Goal: Information Seeking & Learning: Learn about a topic

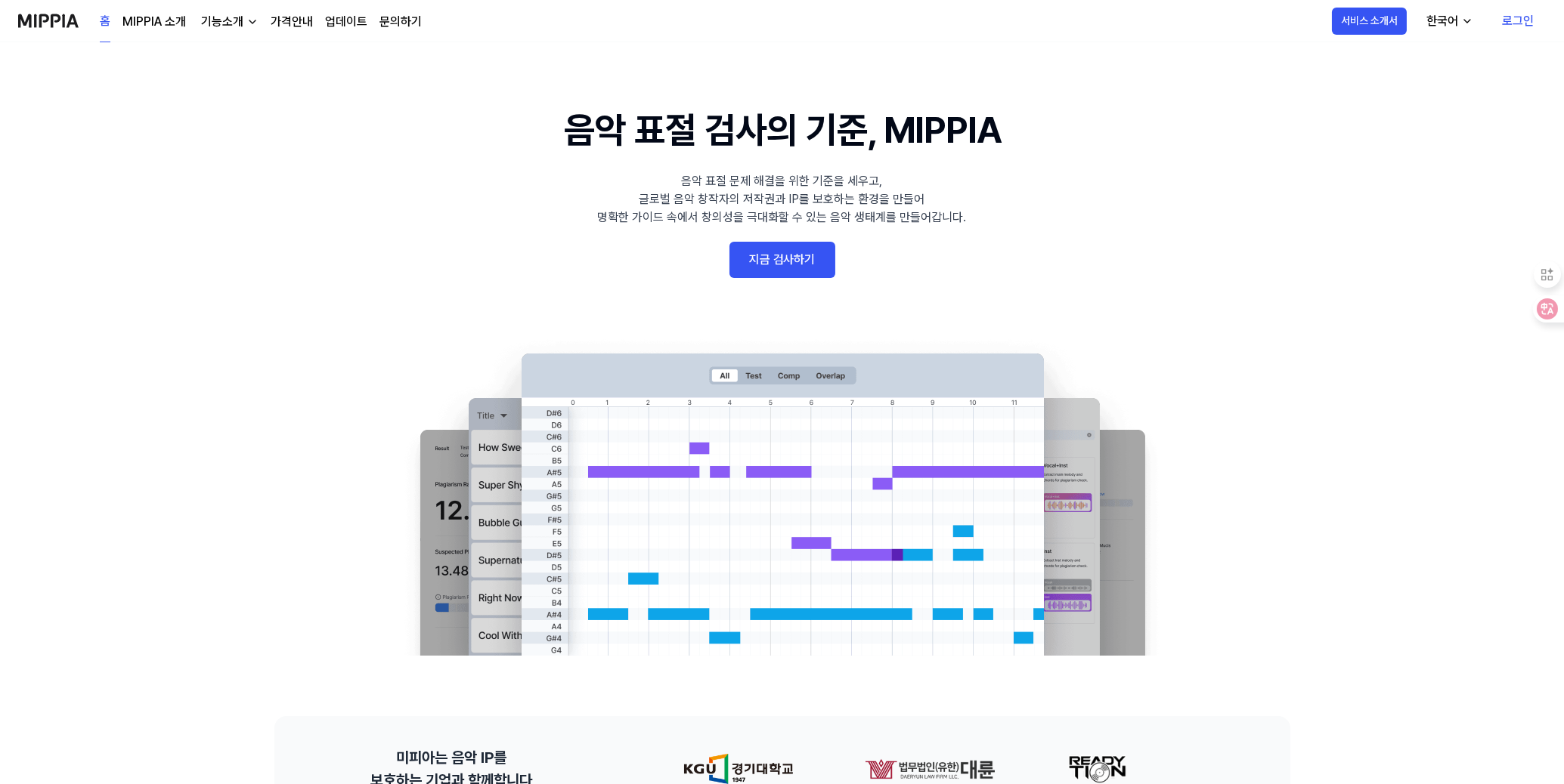
click at [289, 17] on link "가격안내" at bounding box center [292, 21] width 42 height 18
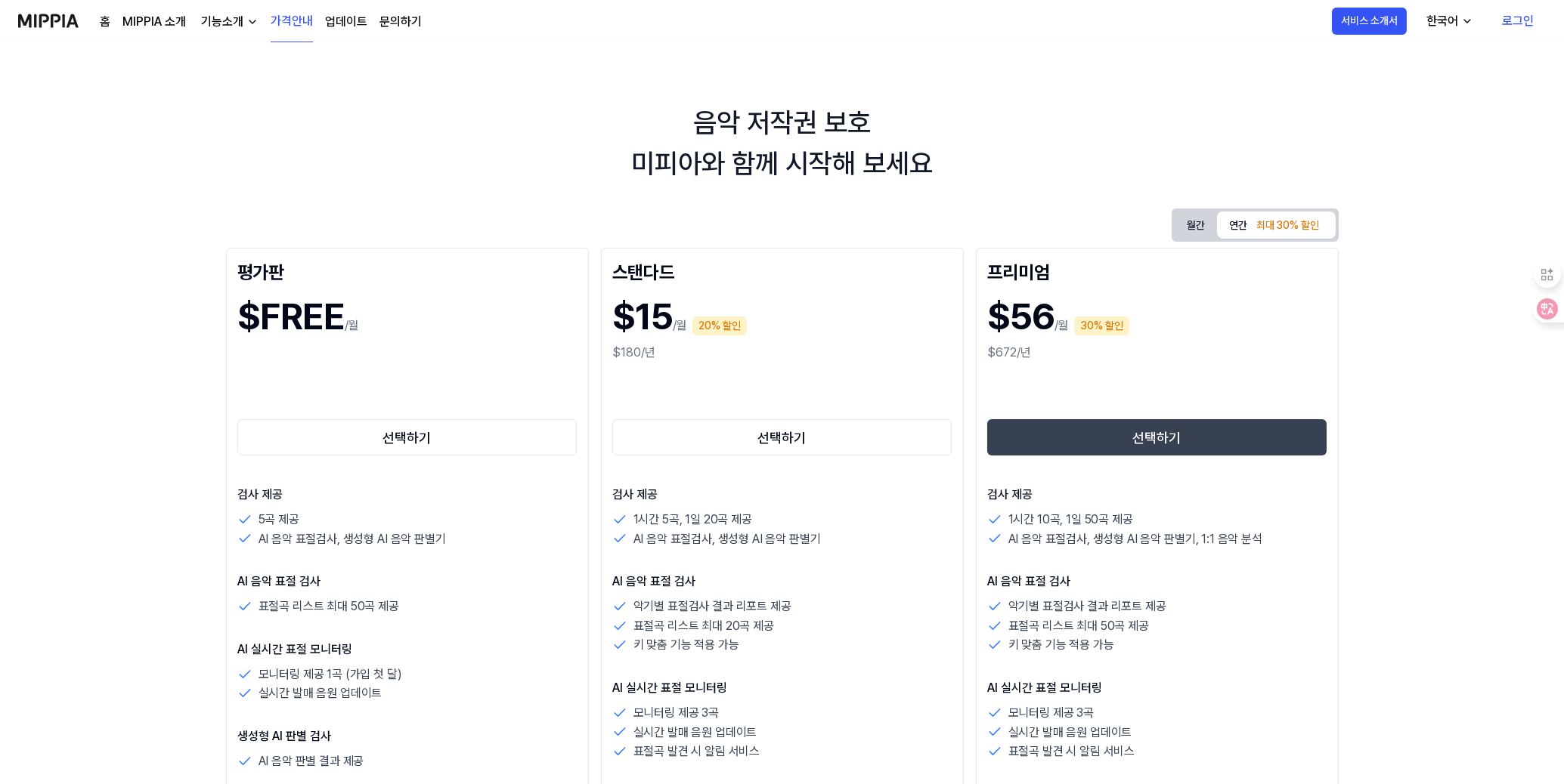
click at [237, 20] on div "기능소개" at bounding box center [222, 21] width 49 height 18
click at [214, 53] on link "표절 검사" at bounding box center [227, 56] width 145 height 31
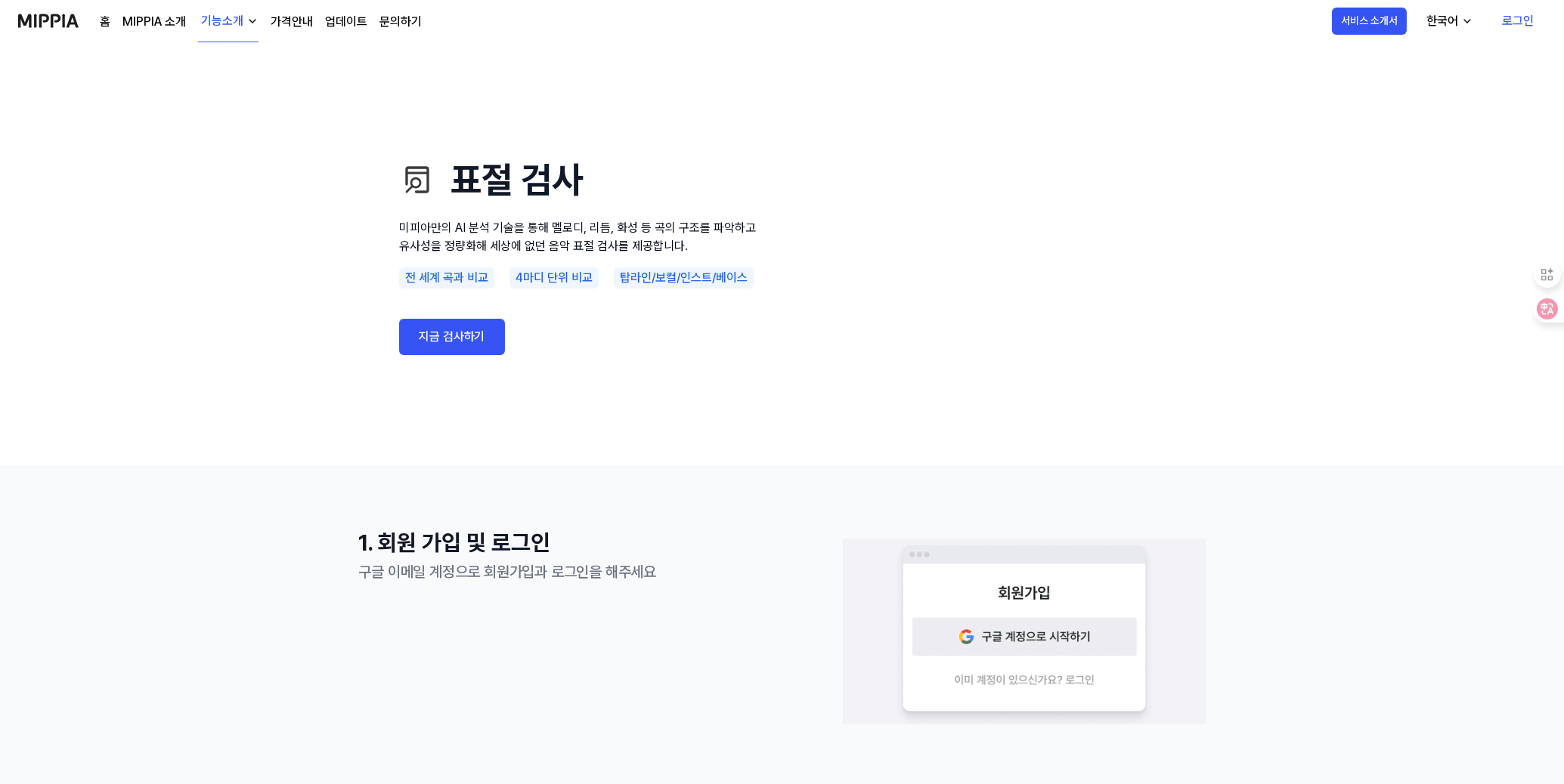
click at [156, 23] on link "MIPPIA 소개" at bounding box center [154, 21] width 64 height 18
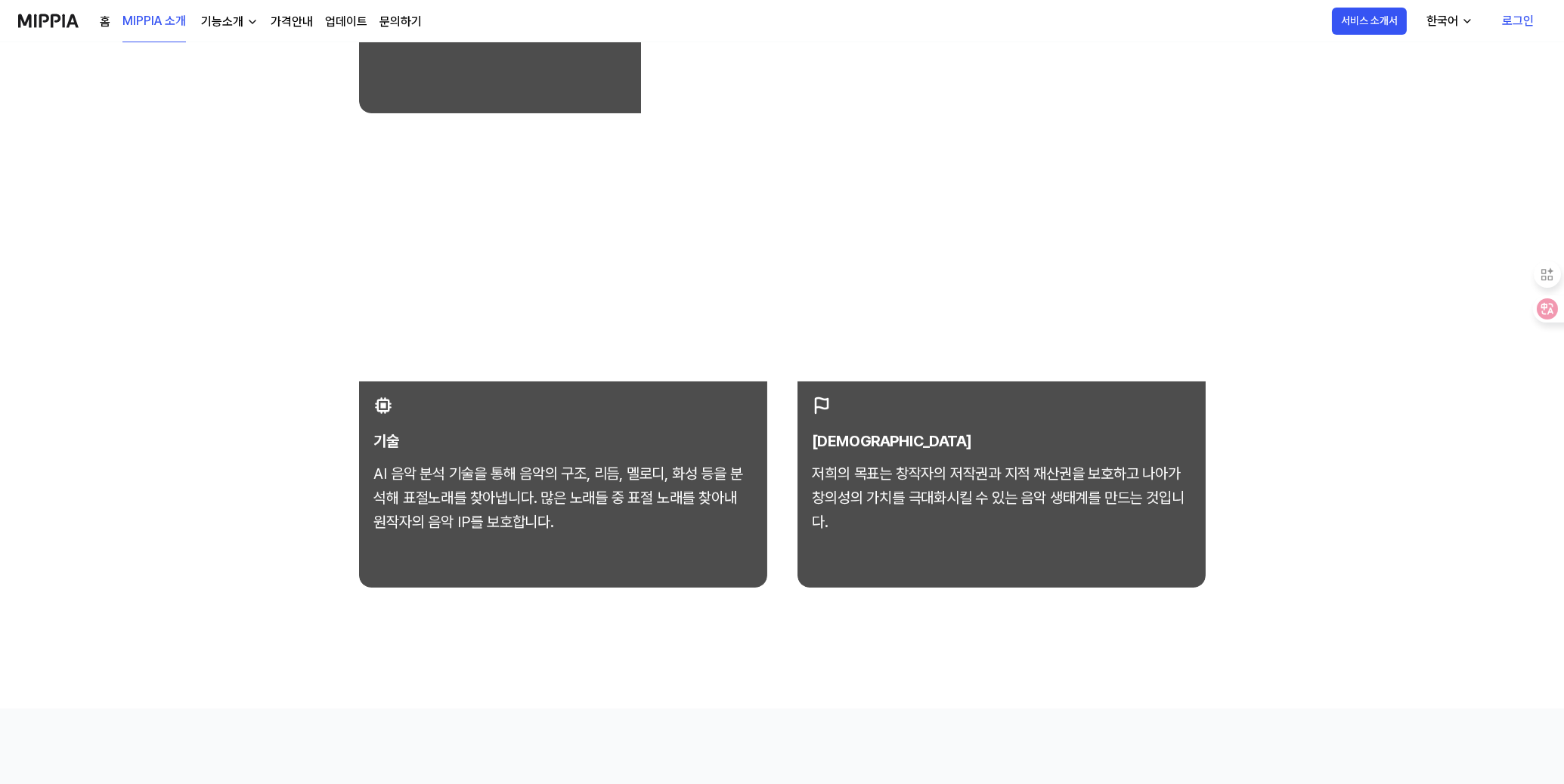
scroll to position [755, 0]
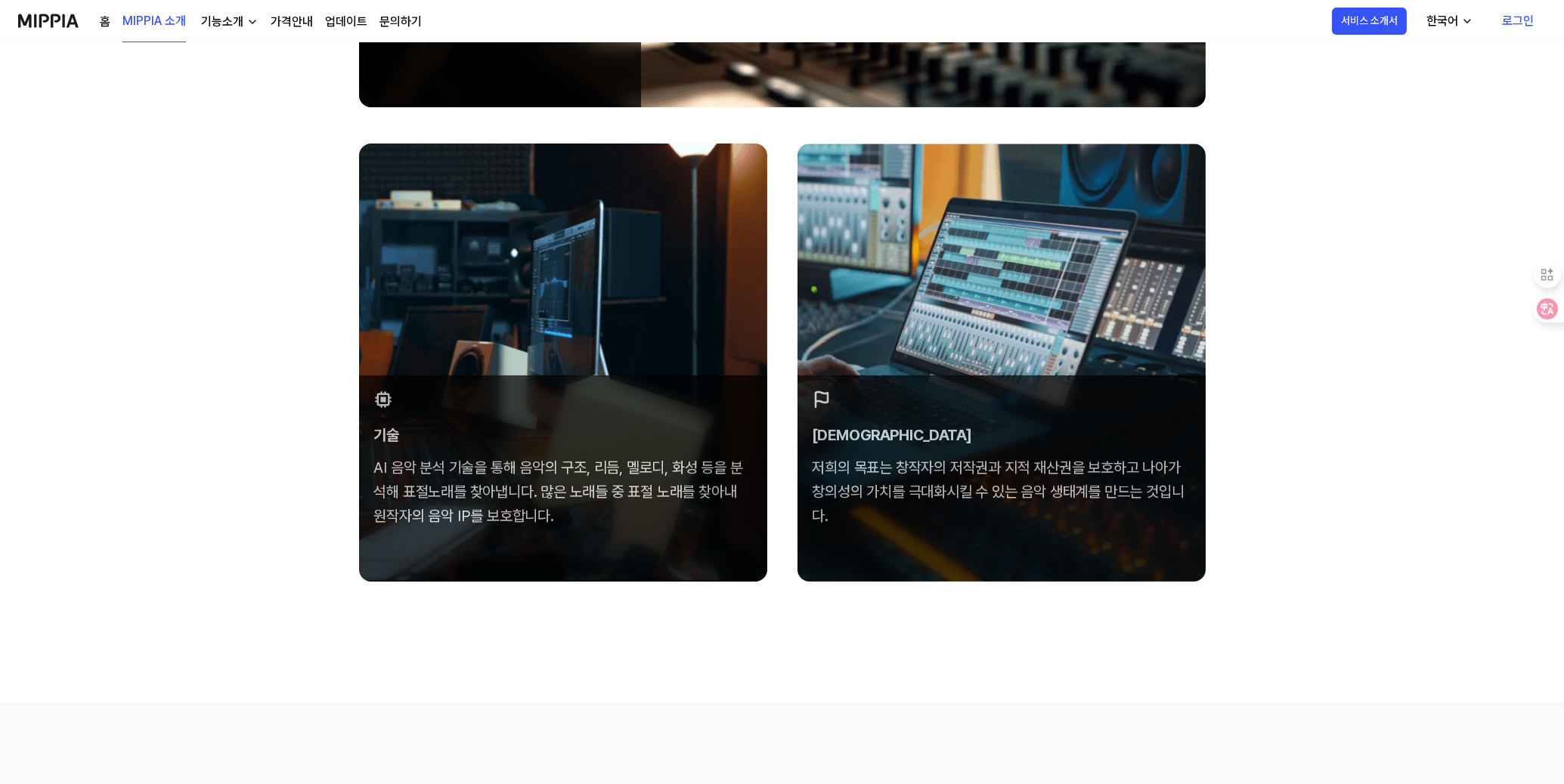
click at [302, 24] on link "가격안내" at bounding box center [292, 21] width 42 height 18
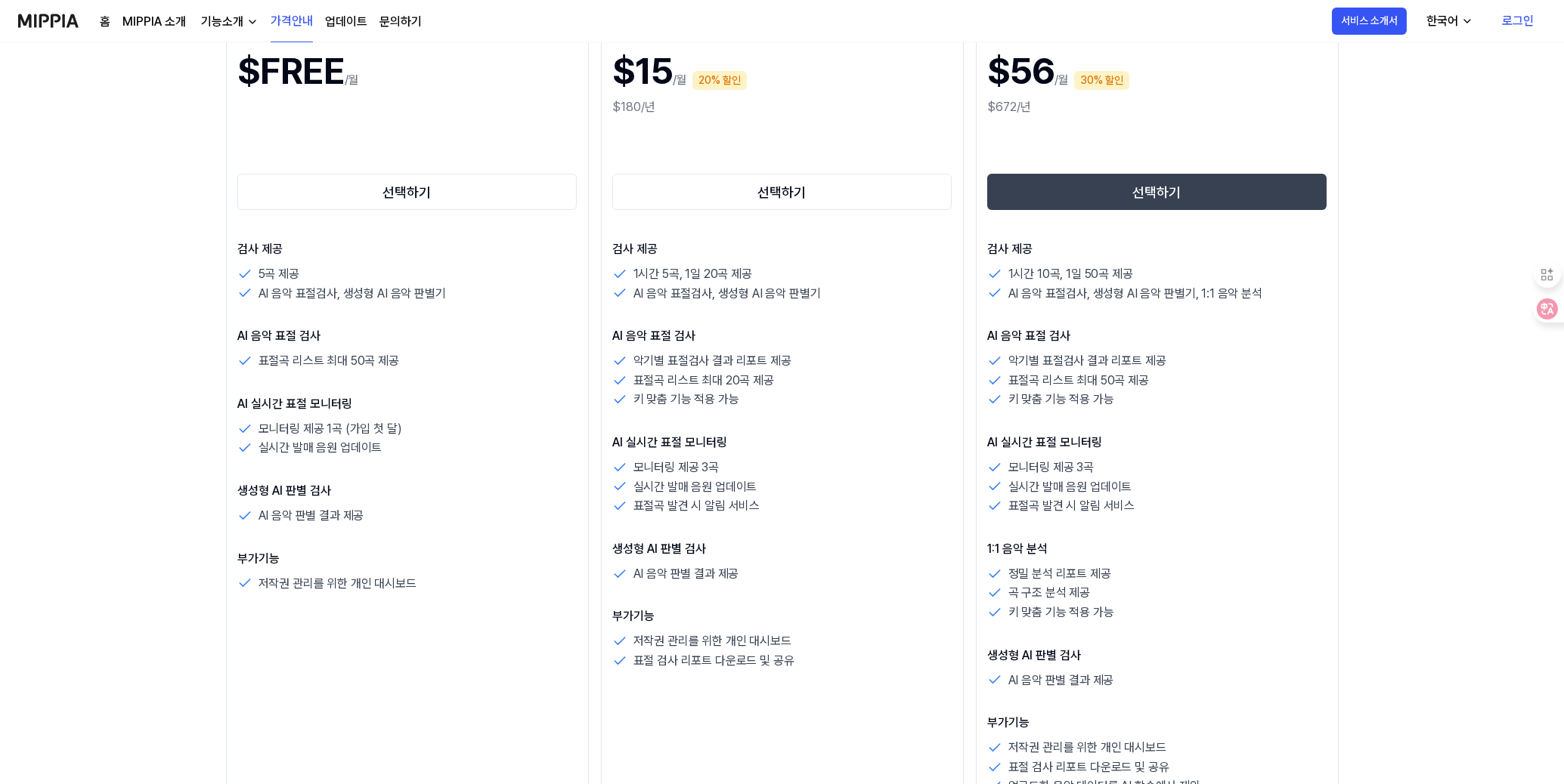
scroll to position [252, 0]
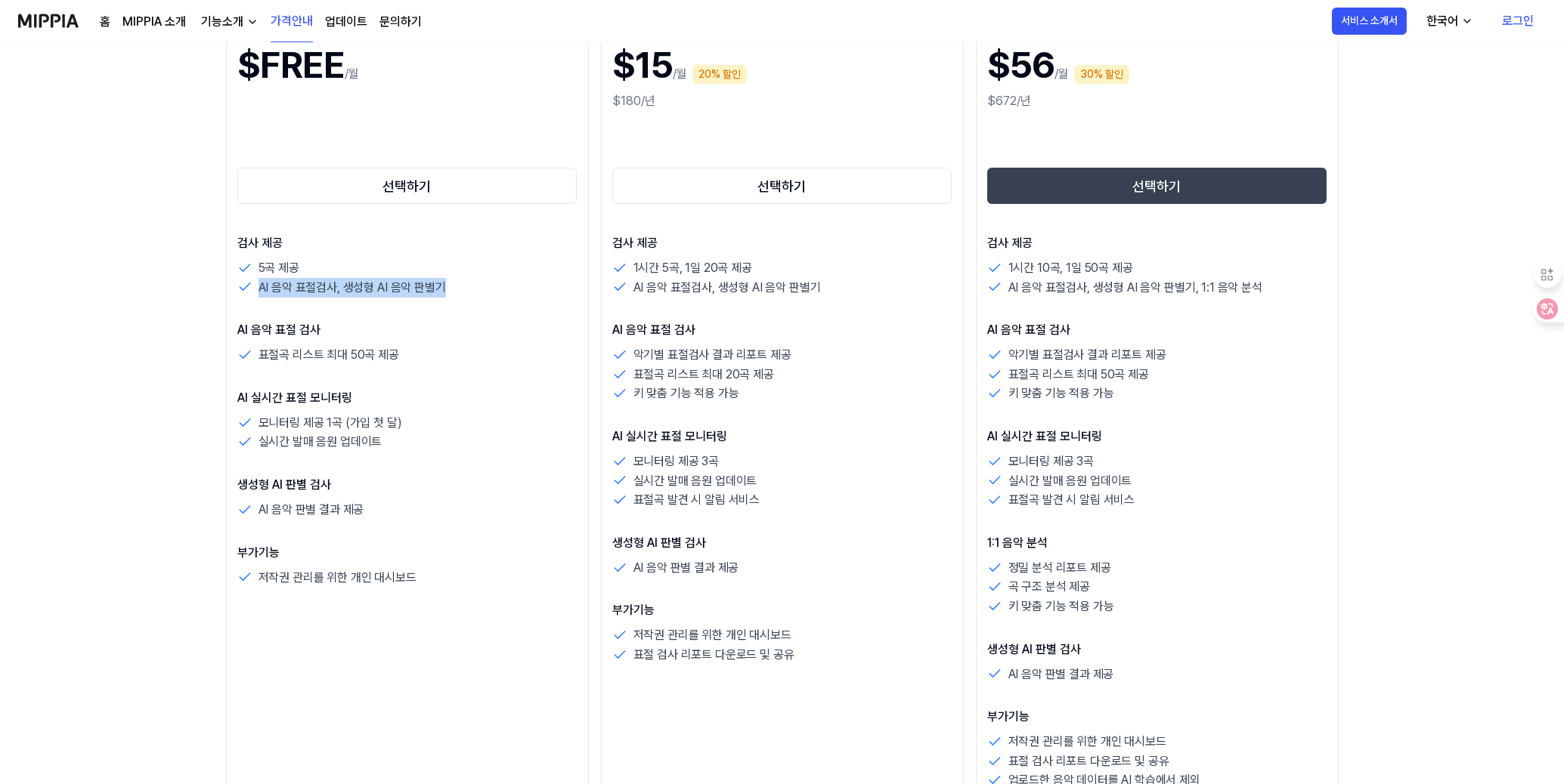
drag, startPoint x: 261, startPoint y: 289, endPoint x: 492, endPoint y: 282, distance: 231.1
click at [492, 282] on div "AI 음악 표절검사, 생성형 AI 음악 판별기" at bounding box center [407, 288] width 340 height 20
click at [497, 252] on div "검사 제공 5곡 제공 AI 음악 표절검사, 생성형 AI 음악 판별기" at bounding box center [407, 266] width 340 height 63
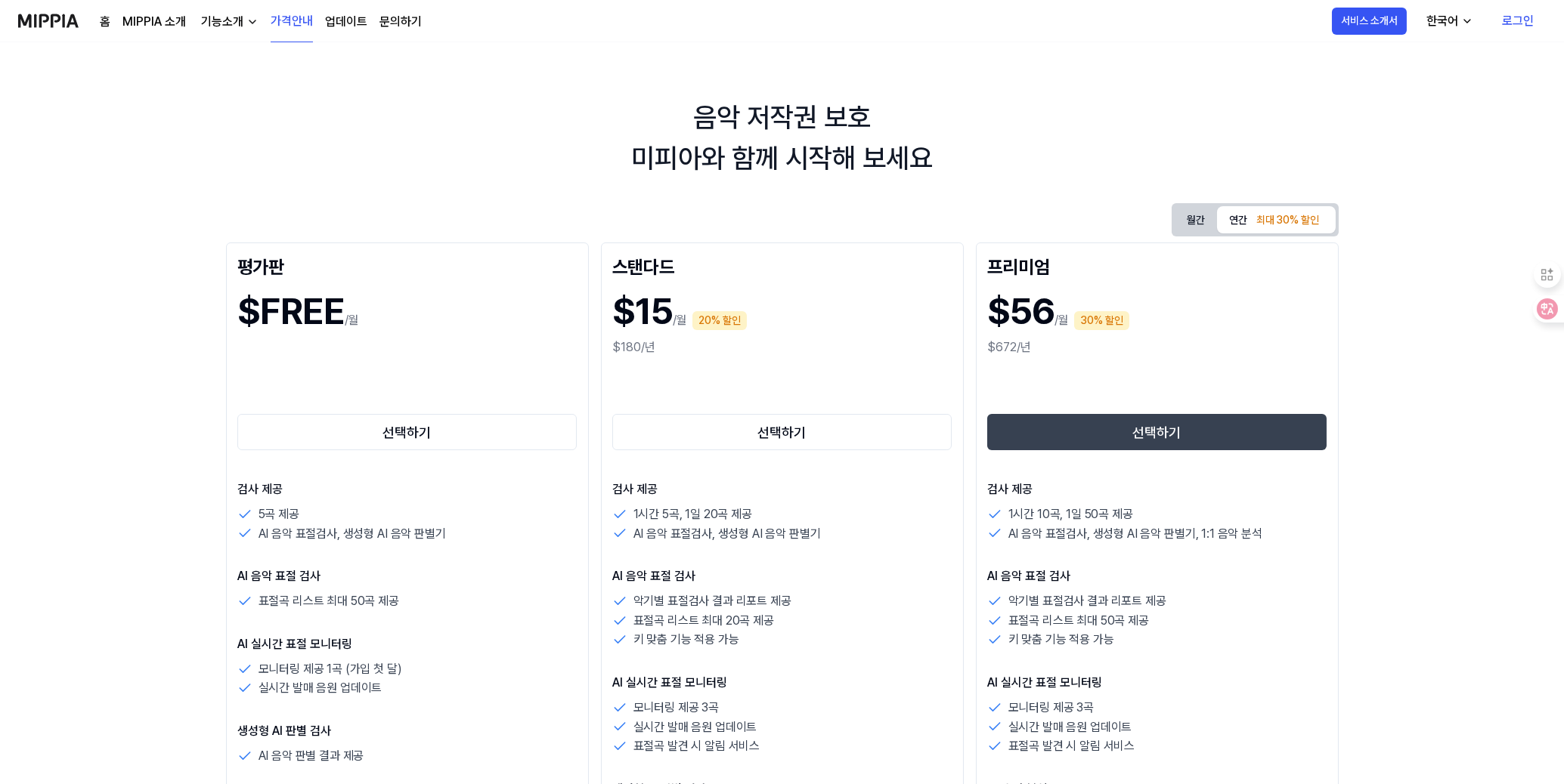
scroll to position [0, 0]
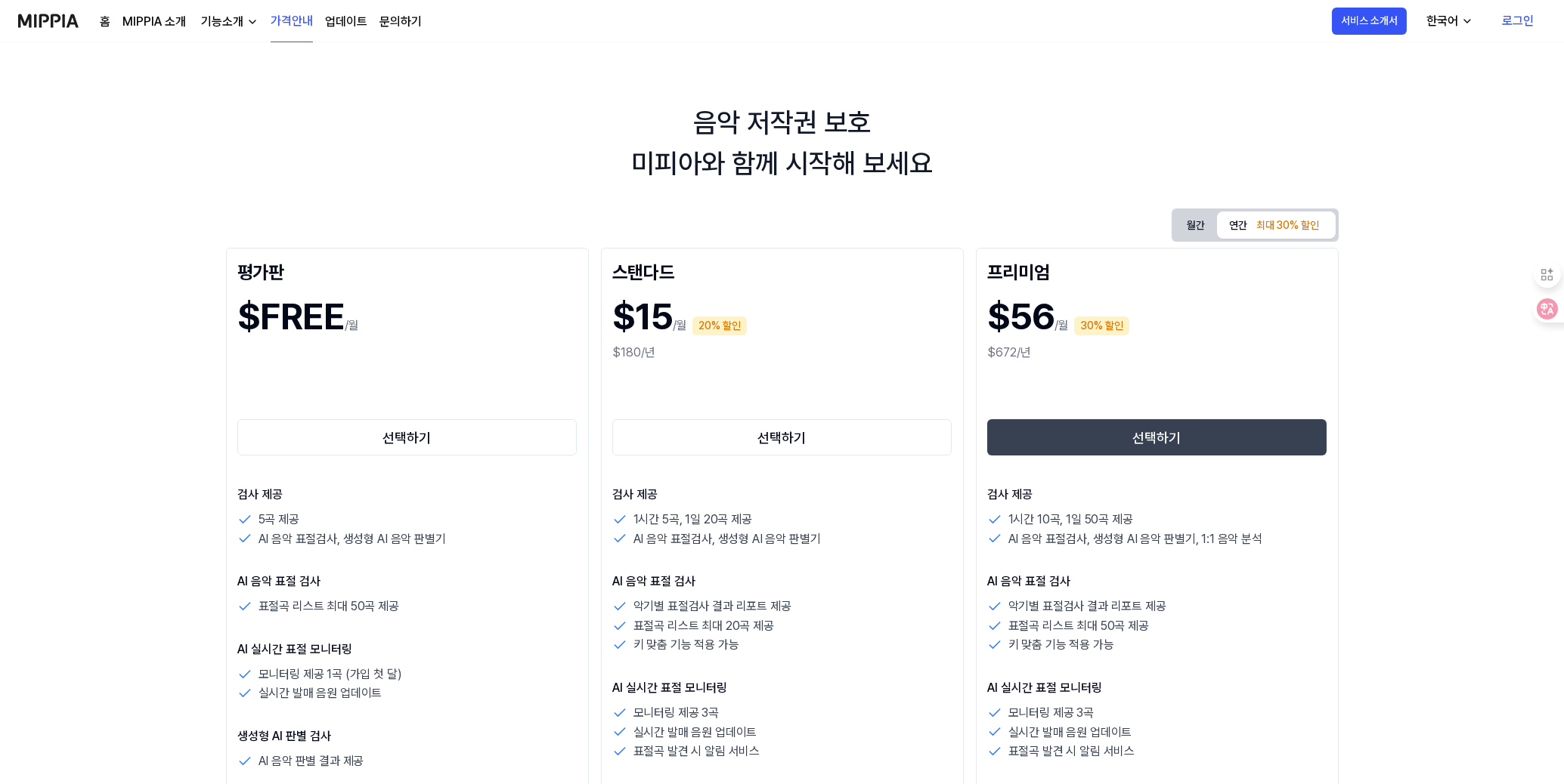
click at [350, 19] on link "업데이트" at bounding box center [346, 21] width 42 height 18
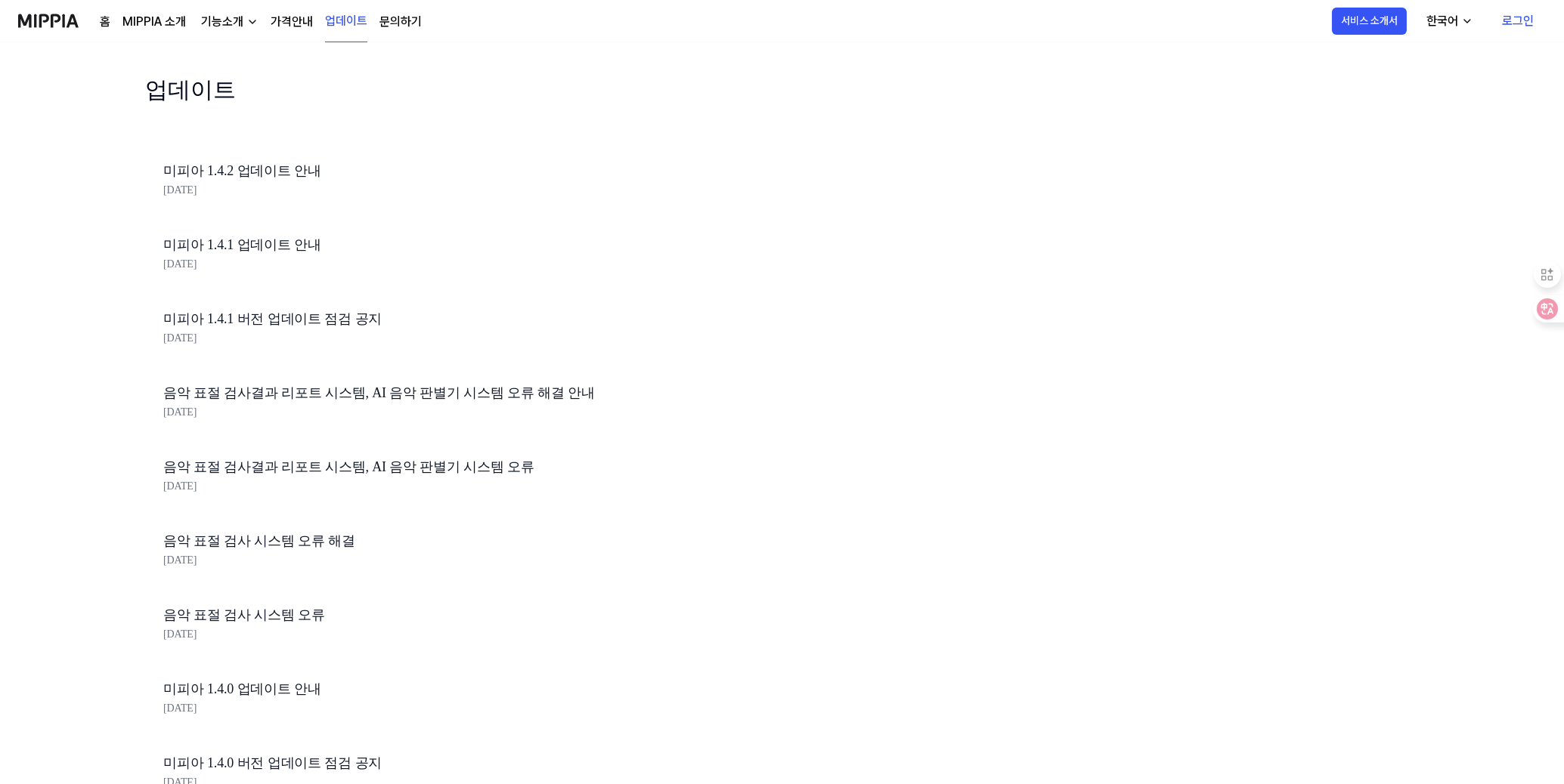
click at [407, 14] on link "문의하기" at bounding box center [401, 21] width 42 height 18
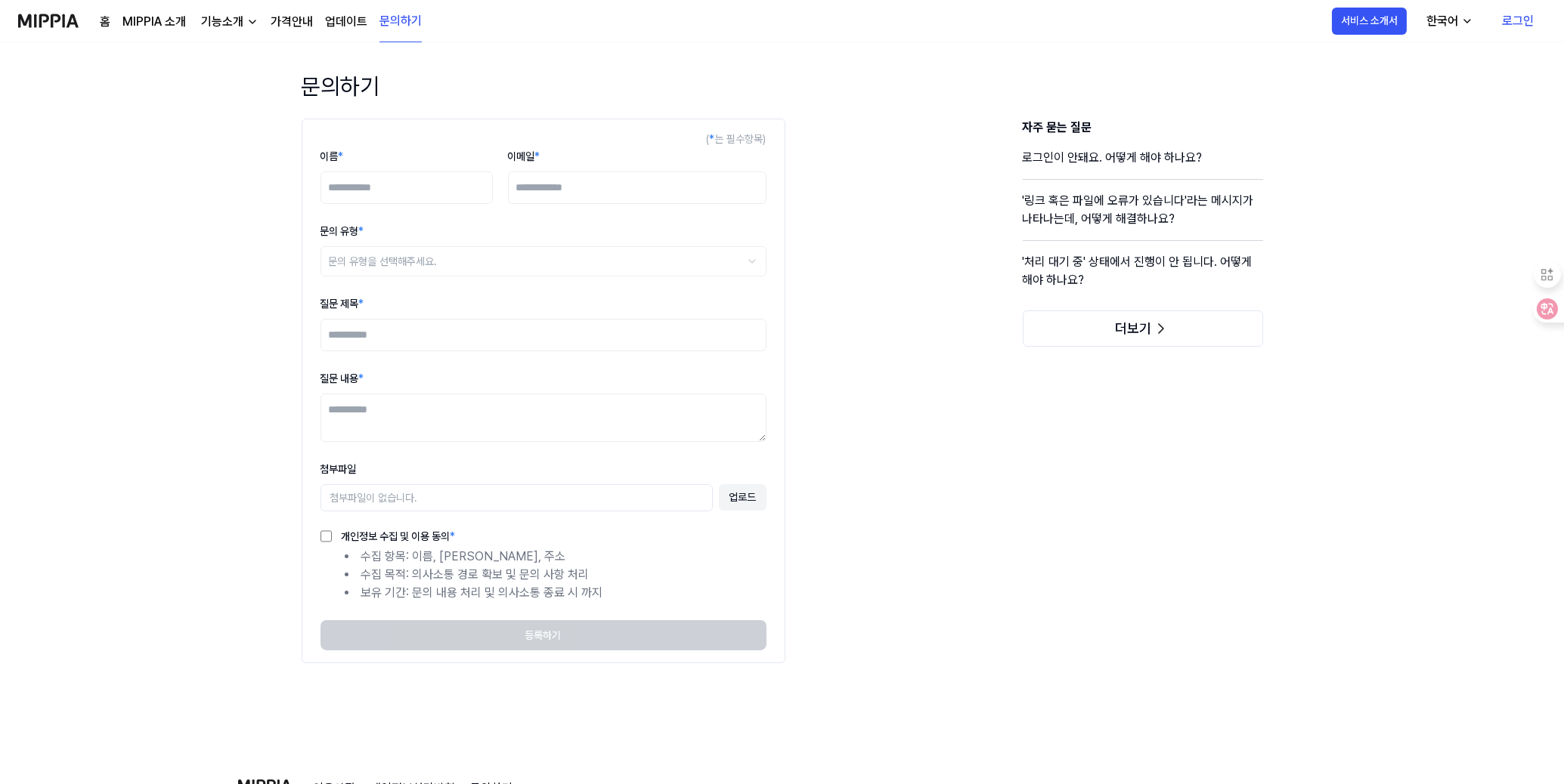
click at [49, 20] on img at bounding box center [48, 21] width 60 height 42
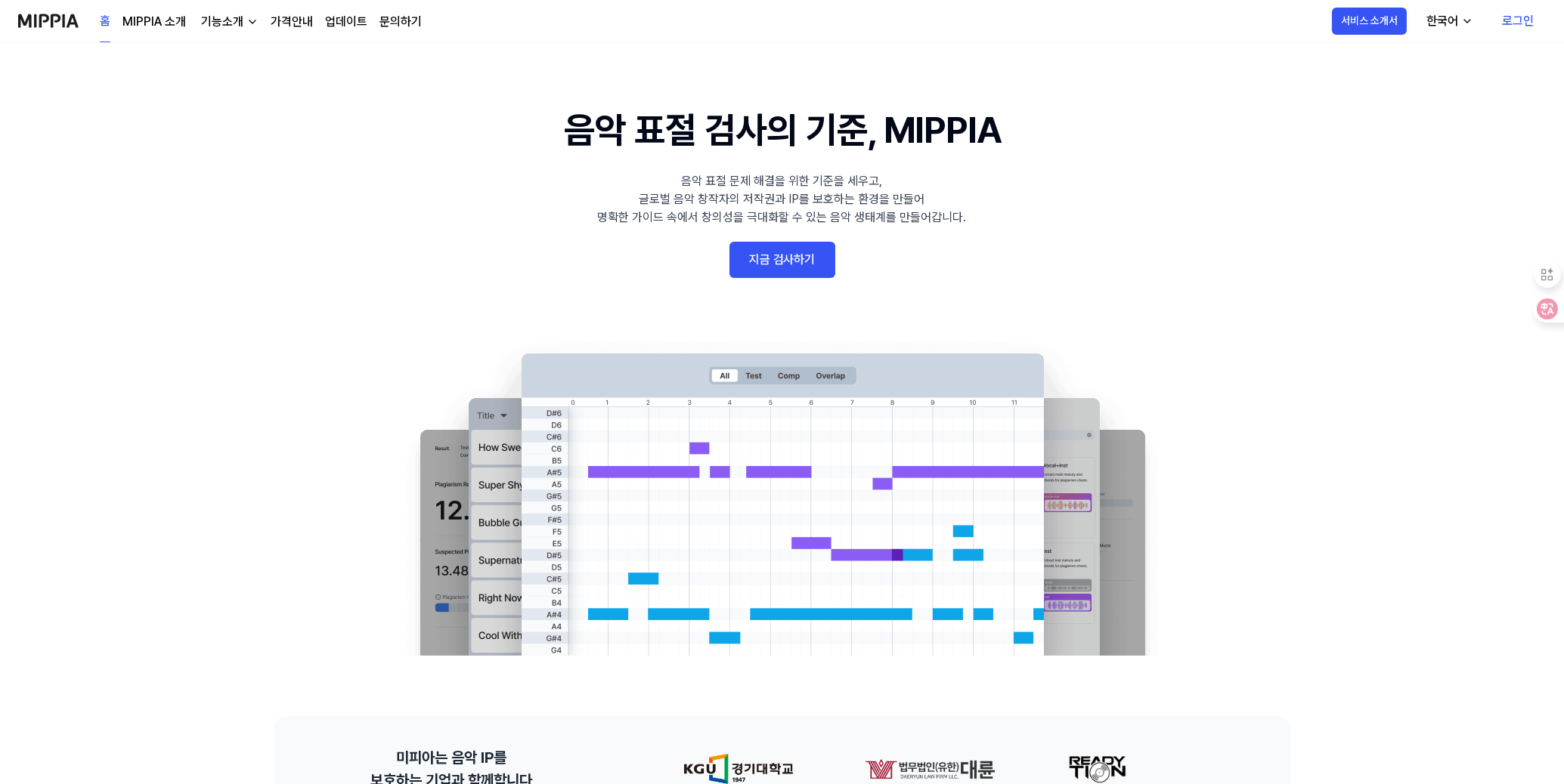
click at [293, 13] on link "가격안내" at bounding box center [292, 21] width 42 height 18
